Goal: Book appointment/travel/reservation

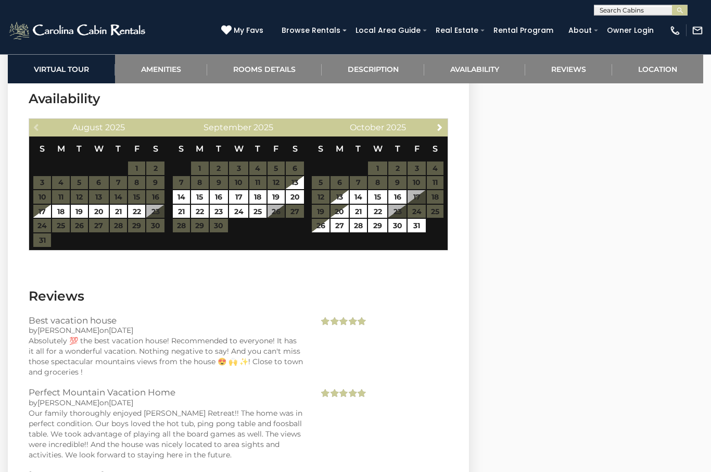
scroll to position [3101, 0]
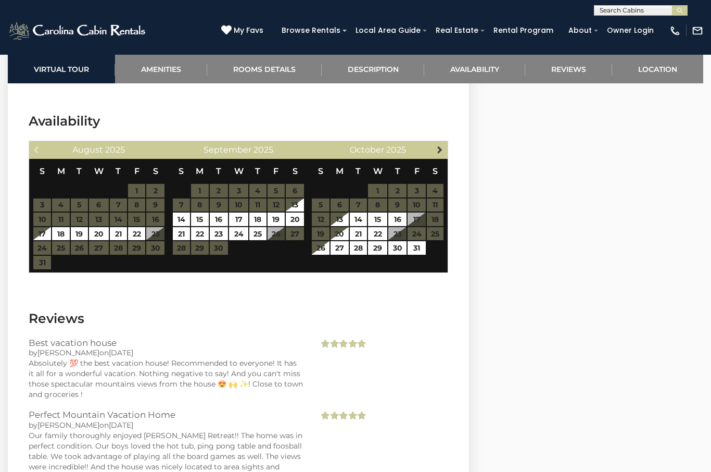
click at [437, 143] on link "Next" at bounding box center [439, 149] width 13 height 13
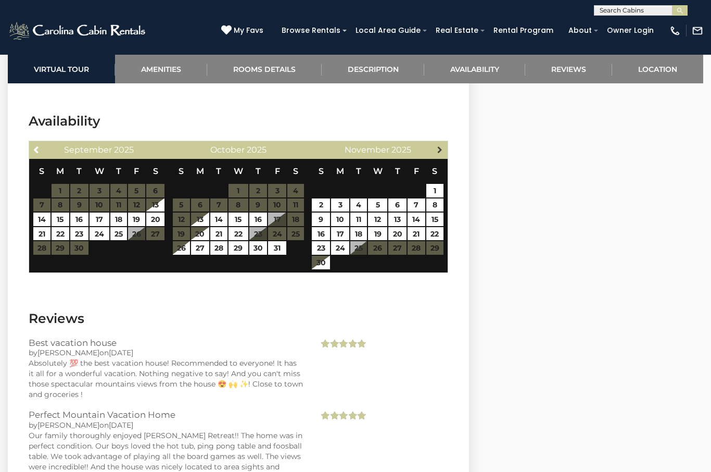
click at [443, 145] on span "Next" at bounding box center [440, 149] width 8 height 8
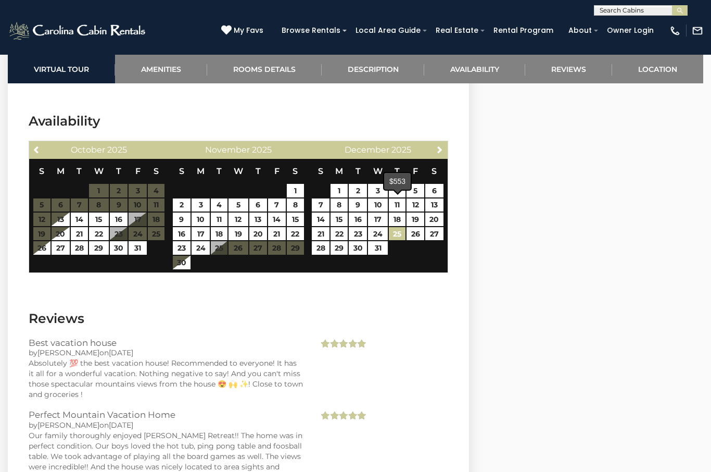
click at [397, 227] on link "25" at bounding box center [397, 234] width 17 height 14
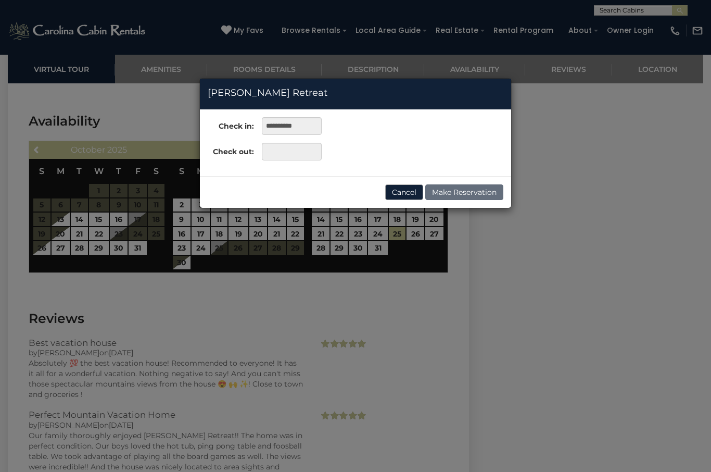
click at [404, 185] on button "Cancel" at bounding box center [404, 192] width 38 height 16
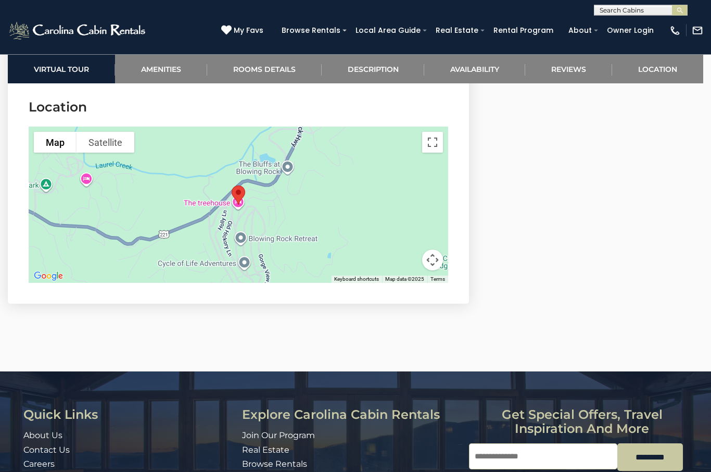
scroll to position [3689, 0]
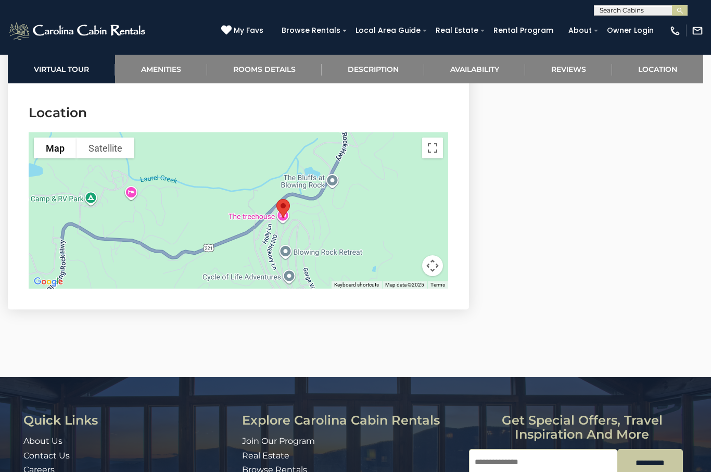
click at [262, 184] on div at bounding box center [239, 210] width 420 height 156
click at [266, 189] on div at bounding box center [239, 210] width 420 height 156
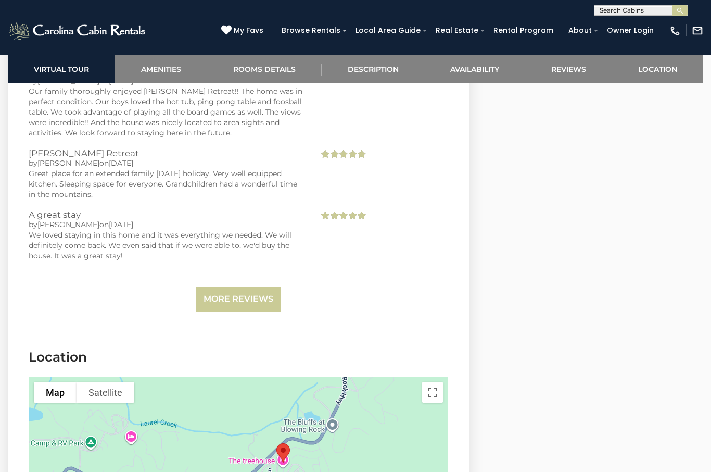
scroll to position [3455, 0]
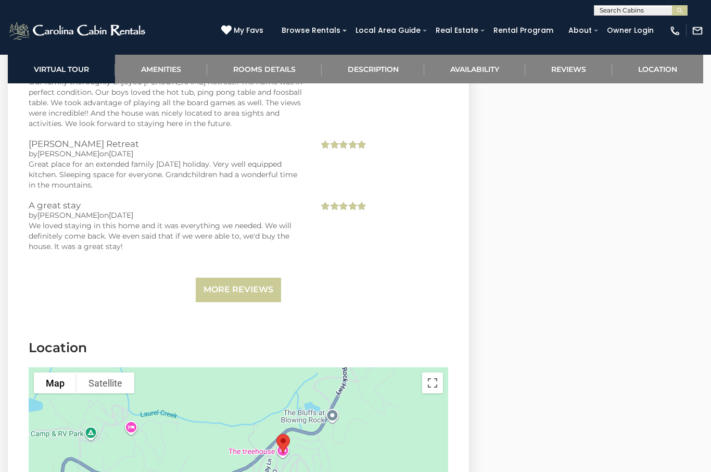
click at [108, 372] on button "Satellite" at bounding box center [106, 382] width 58 height 21
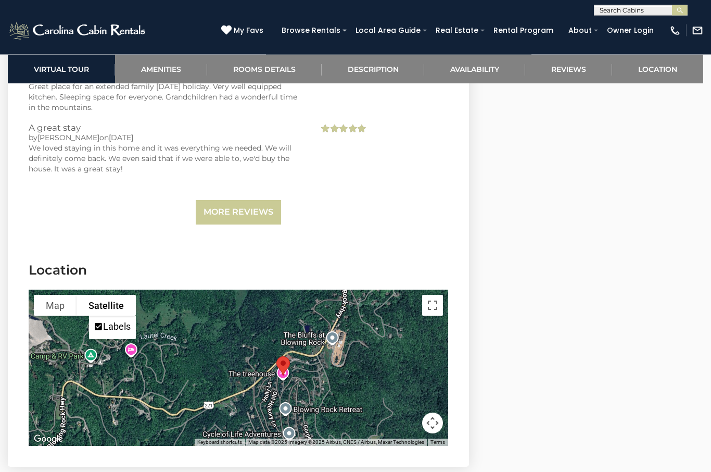
scroll to position [3532, 0]
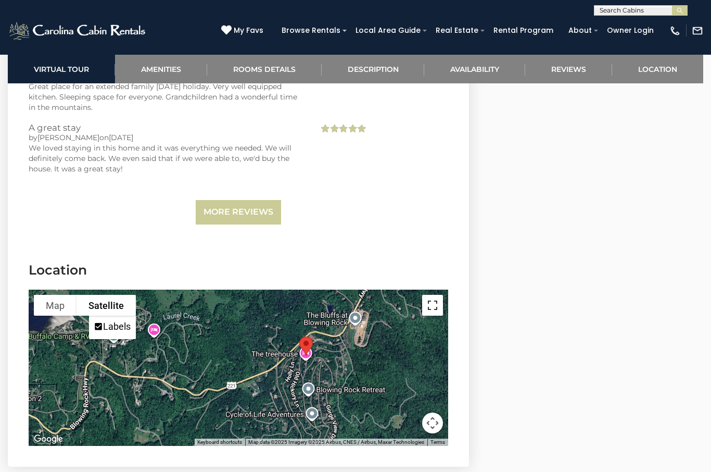
click at [441, 295] on button "Toggle fullscreen view" at bounding box center [432, 305] width 21 height 21
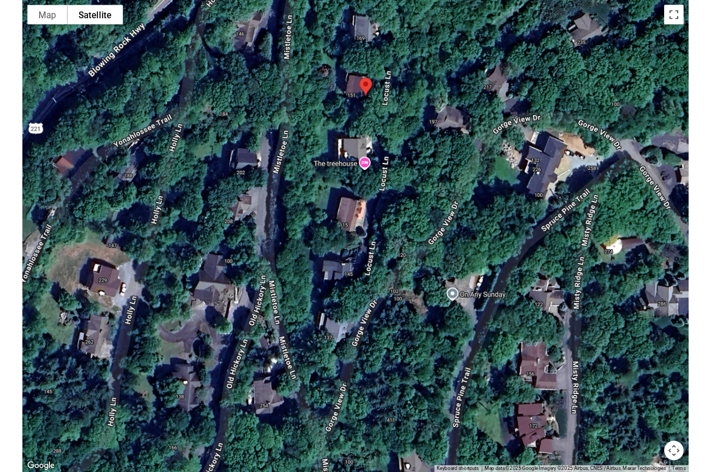
scroll to position [3633, 0]
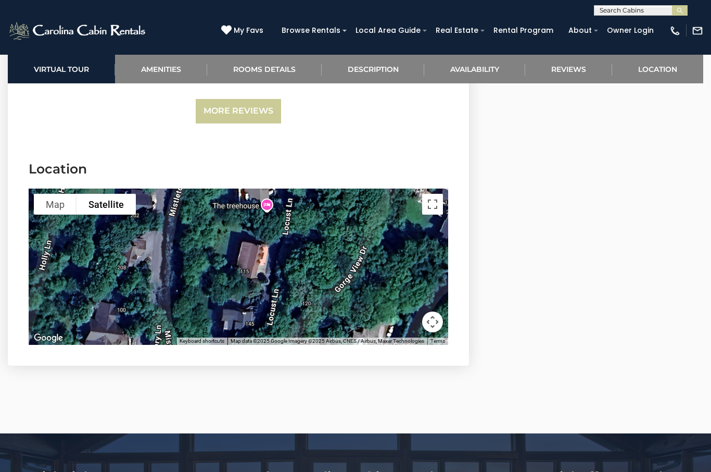
click at [352, 229] on div at bounding box center [239, 267] width 420 height 156
click at [349, 241] on div at bounding box center [239, 267] width 420 height 156
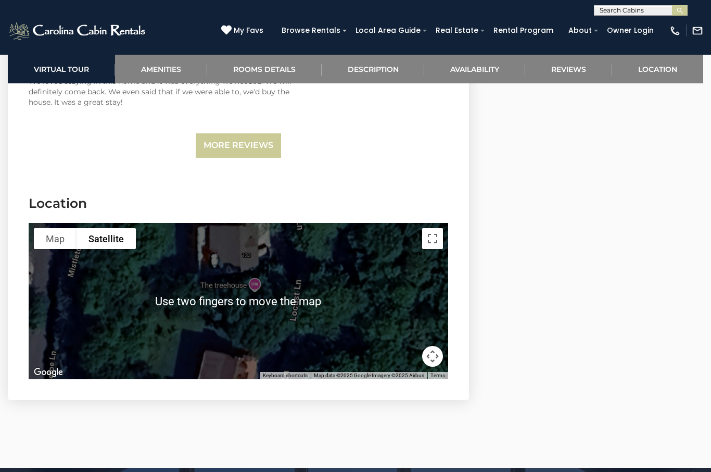
scroll to position [3598, 0]
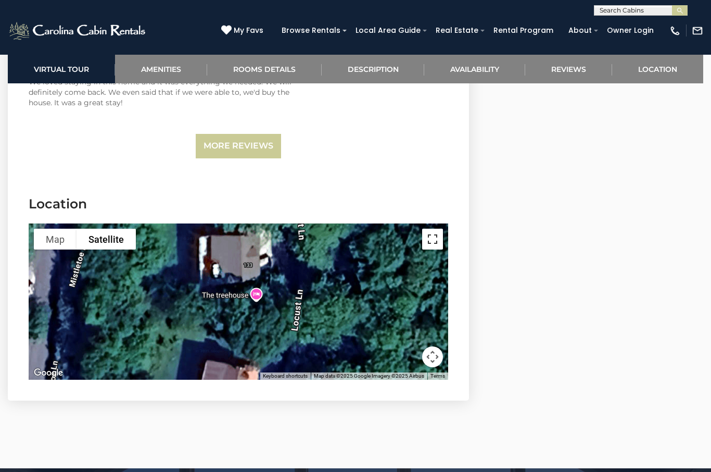
click at [432, 229] on button "Toggle fullscreen view" at bounding box center [432, 239] width 21 height 21
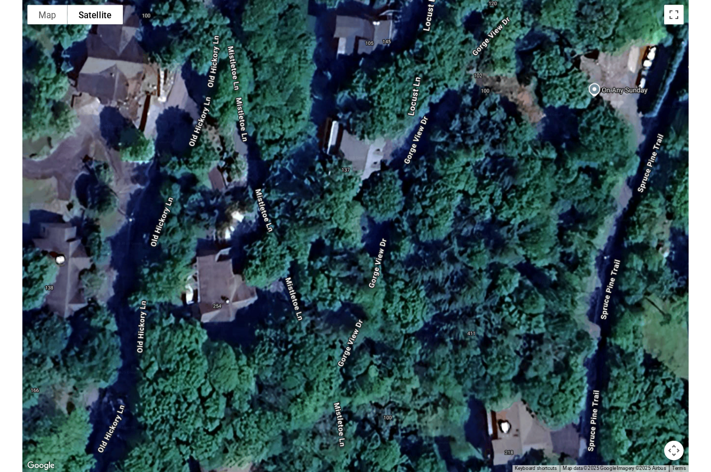
scroll to position [3633, 0]
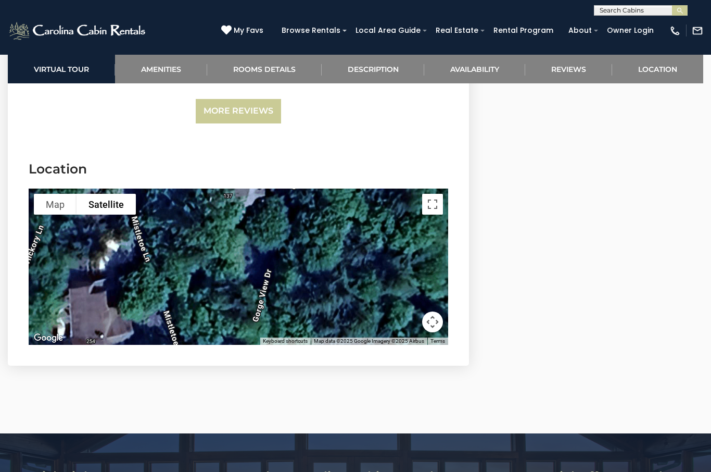
click at [328, 225] on div at bounding box center [239, 267] width 420 height 156
click at [440, 194] on button "Toggle fullscreen view" at bounding box center [432, 204] width 21 height 21
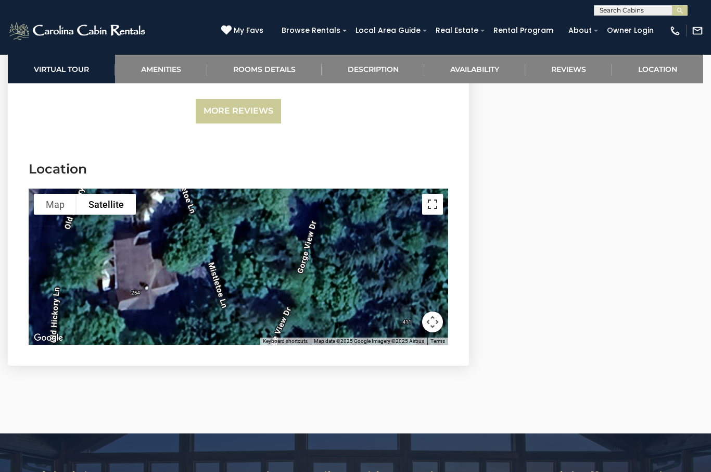
click at [431, 194] on button "Toggle fullscreen view" at bounding box center [432, 204] width 21 height 21
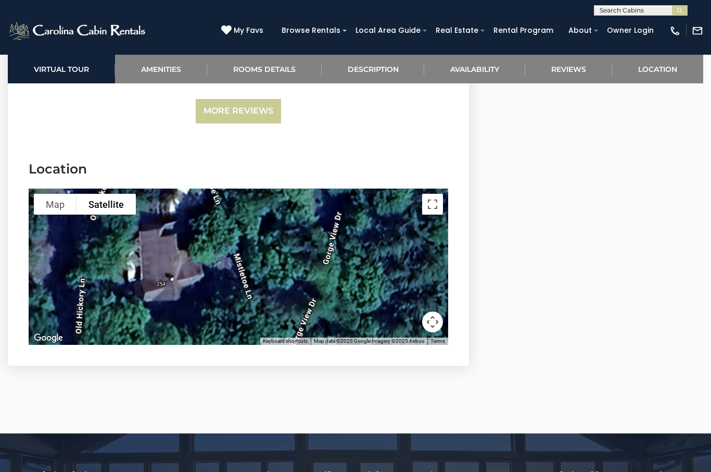
click at [377, 250] on div at bounding box center [239, 267] width 420 height 156
click at [438, 194] on button "Toggle fullscreen view" at bounding box center [432, 204] width 21 height 21
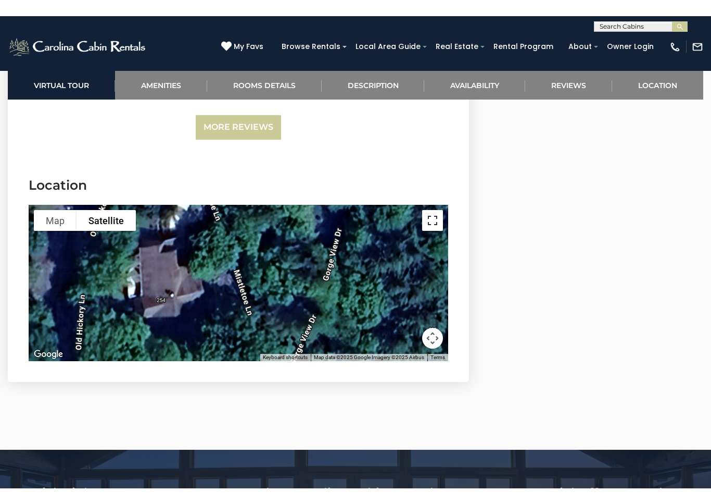
scroll to position [12, 0]
